Goal: Transaction & Acquisition: Purchase product/service

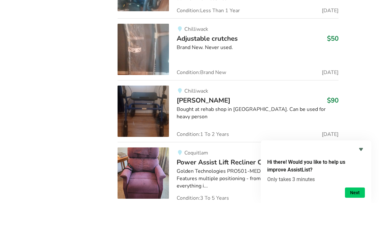
scroll to position [2759, 0]
click at [148, 107] on img at bounding box center [142, 132] width 51 height 51
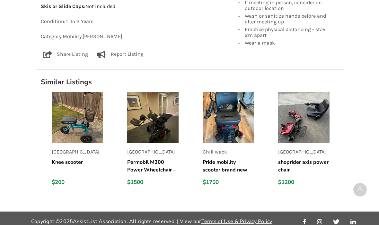
scroll to position [437, 0]
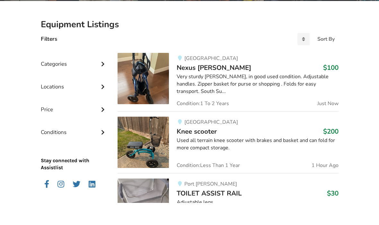
scroll to position [126, 0]
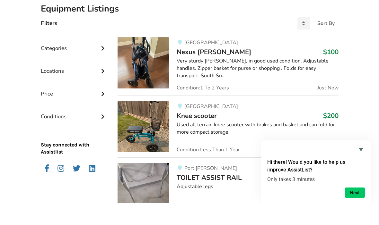
click at [275, 80] on div "Very sturdy [PERSON_NAME], in good used condition. Adjustable handles. Zipper b…" at bounding box center [256, 91] width 161 height 22
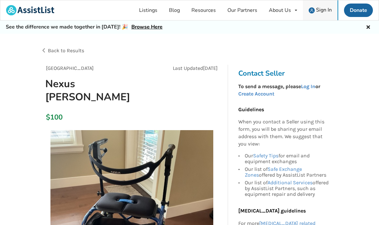
click at [318, 13] on span "Sign In" at bounding box center [324, 9] width 16 height 7
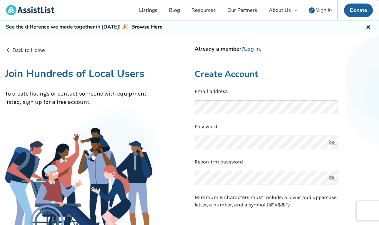
click at [251, 52] on link "Log in" at bounding box center [252, 48] width 16 height 7
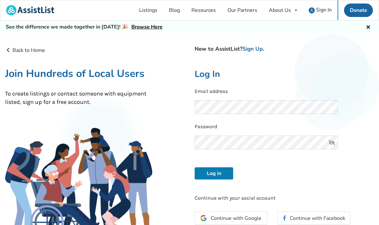
click at [221, 176] on button "Log in" at bounding box center [213, 174] width 39 height 12
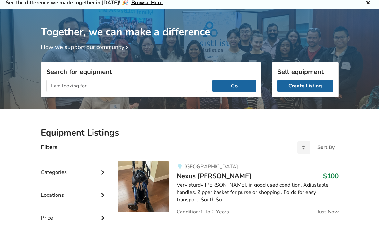
scroll to position [2, 0]
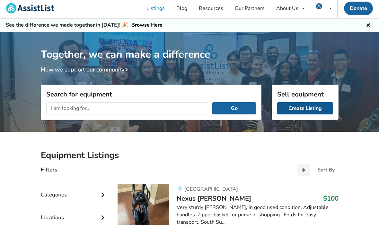
click at [316, 111] on link "Create Listing" at bounding box center [305, 108] width 56 height 12
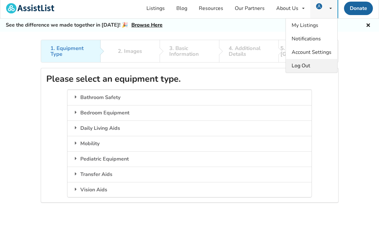
click at [310, 64] on span "Log Out" at bounding box center [300, 65] width 19 height 7
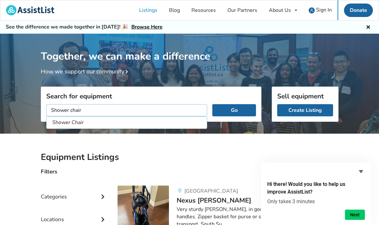
type input "Shower chair"
click at [234, 110] on button "Go" at bounding box center [233, 110] width 43 height 12
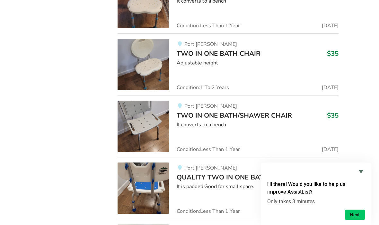
scroll to position [1157, 0]
click at [266, 112] on span "TWO IN ONE BATH/SHAWER CHAIR" at bounding box center [233, 115] width 115 height 9
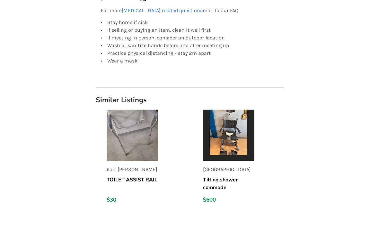
scroll to position [363, 0]
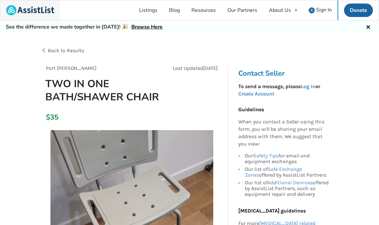
click at [43, 14] on img at bounding box center [30, 10] width 48 height 10
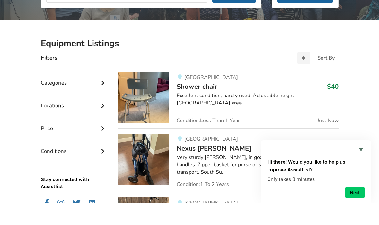
scroll to position [101, 0]
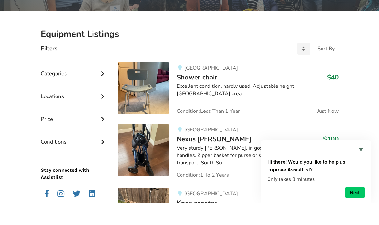
click at [285, 99] on div "Surrey Shower chair $40 Excellent condition, hardly used. Adjustable height. [G…" at bounding box center [253, 110] width 169 height 51
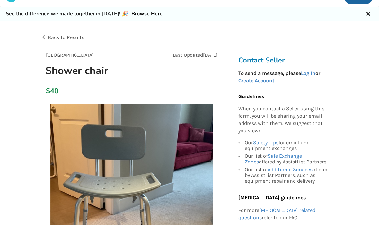
scroll to position [13, 0]
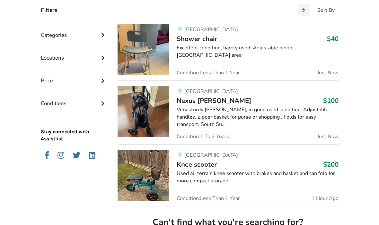
scroll to position [161, 0]
click at [224, 55] on div "Surrey Shower chair $40 Excellent condition, hardly used. Adjustable height. [G…" at bounding box center [253, 49] width 169 height 51
